Goal: Submit feedback/report problem: Submit feedback/report problem

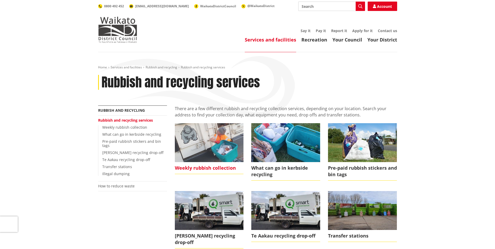
click at [209, 166] on span "Weekly rubbish collection" at bounding box center [209, 168] width 69 height 12
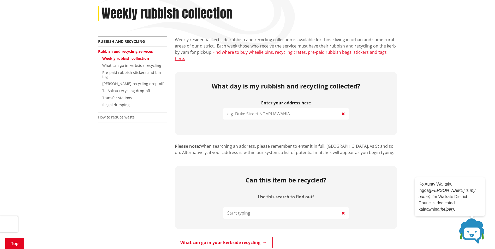
scroll to position [78, 0]
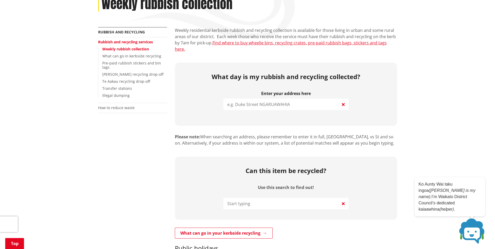
click at [273, 99] on input "search" at bounding box center [286, 104] width 125 height 11
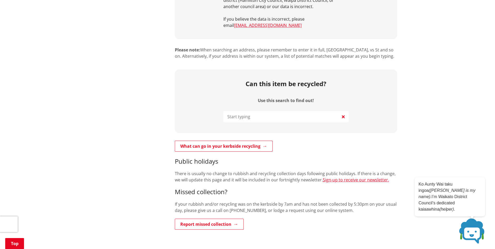
scroll to position [261, 0]
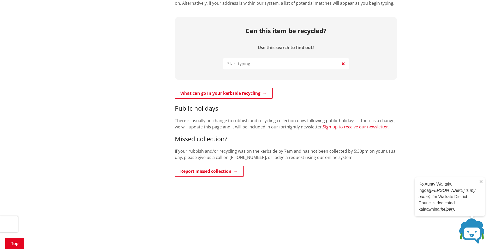
type input "27b matipo"
click at [453, 208] on em "(helper)" at bounding box center [447, 209] width 14 height 4
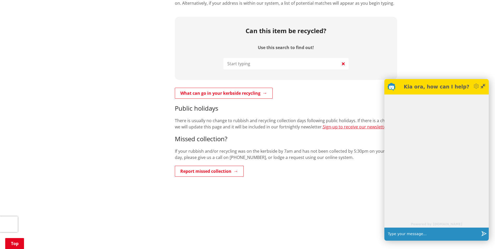
click at [433, 165] on div at bounding box center [437, 158] width 104 height 127
click at [420, 231] on input "text" at bounding box center [432, 234] width 93 height 13
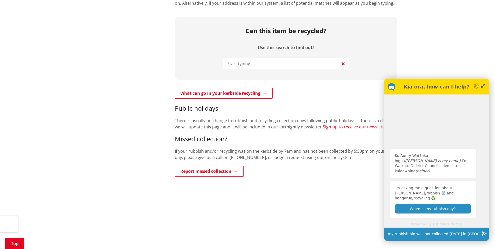
type input "my rubbish bin was not collected [DATE] in [GEOGRAPHIC_DATA]"
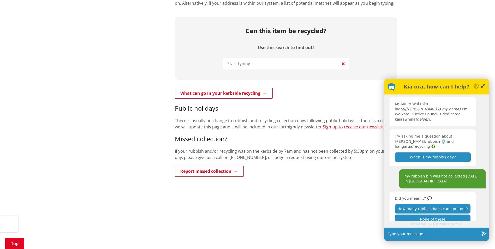
scroll to position [5, 0]
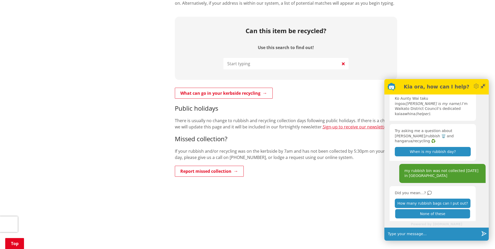
click at [441, 209] on button "None of these" at bounding box center [432, 213] width 75 height 9
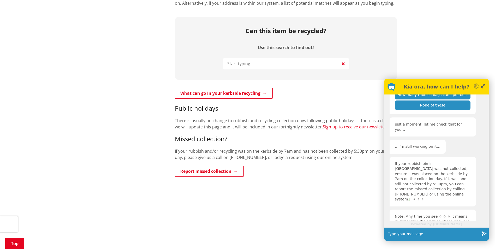
scroll to position [115, 0]
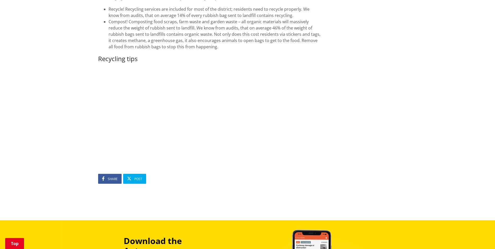
scroll to position [1175, 0]
